Goal: Task Accomplishment & Management: Use online tool/utility

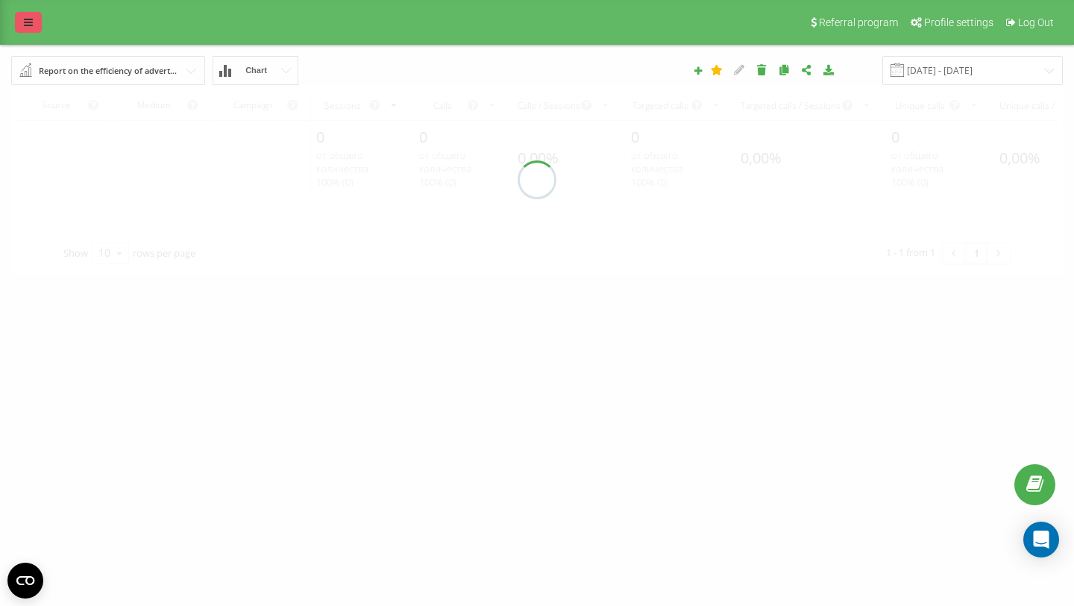
click at [22, 28] on link at bounding box center [28, 22] width 27 height 21
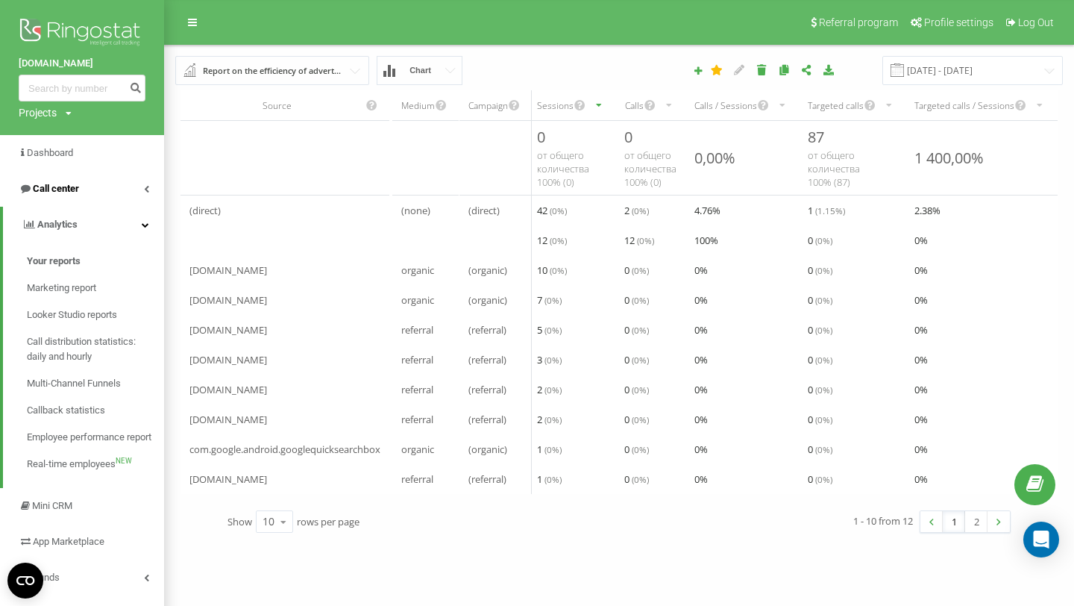
click at [82, 188] on link "Call center" at bounding box center [82, 189] width 164 height 36
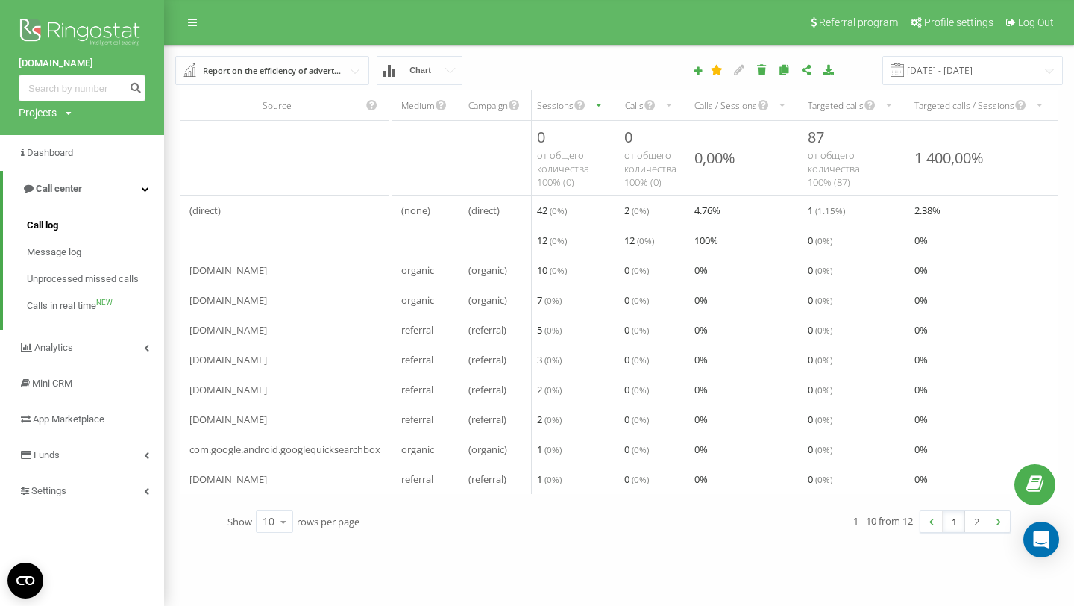
click at [48, 231] on span "Call log" at bounding box center [42, 225] width 31 height 15
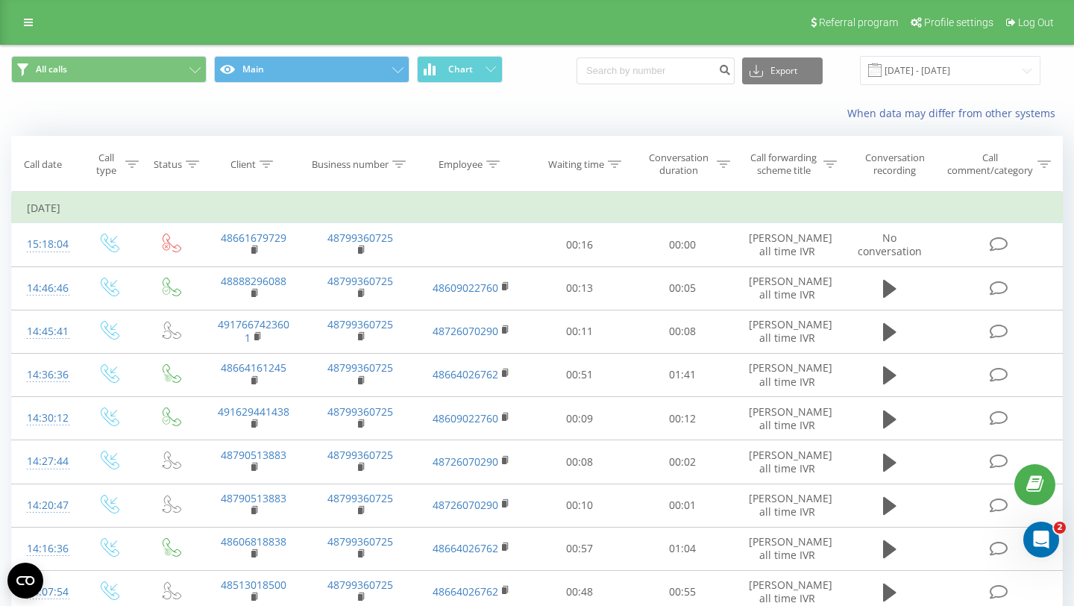
click at [259, 102] on div "When data may differ from other systems" at bounding box center [537, 113] width 1072 height 36
